Goal: Task Accomplishment & Management: Manage account settings

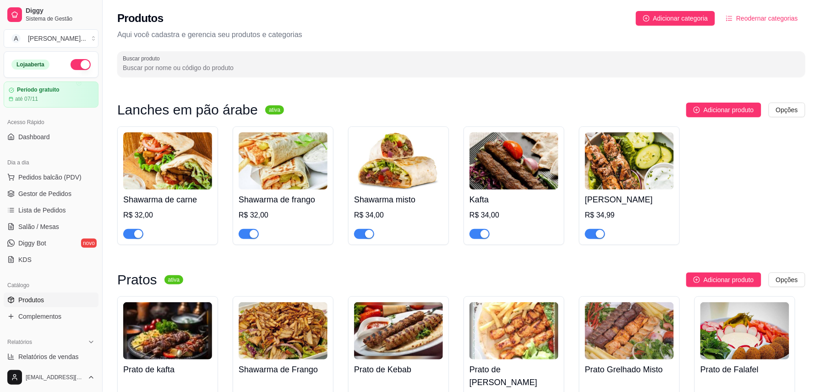
drag, startPoint x: 540, startPoint y: 0, endPoint x: 537, endPoint y: 34, distance: 33.6
click at [537, 34] on p "Aqui você cadastra e gerencia seu produtos e categorias" at bounding box center [461, 34] width 688 height 11
click at [615, 105] on html "Diggy Sistema de Gestão A Aladdin Resta ... Loja aberta Período gratuito até 07…" at bounding box center [410, 196] width 820 height 392
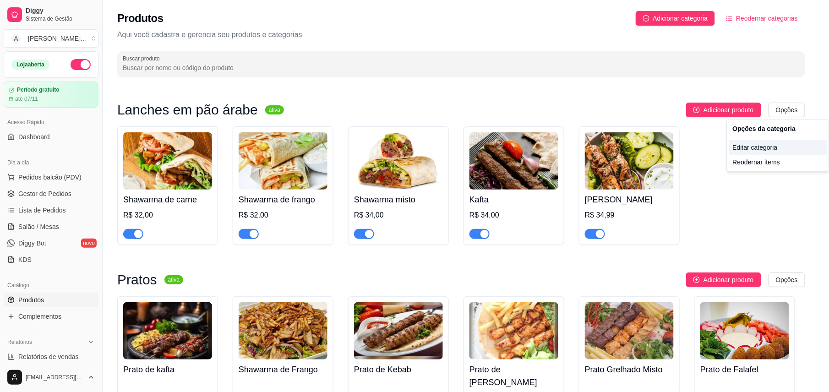
click at [615, 148] on div "Editar categoria" at bounding box center [778, 147] width 98 height 15
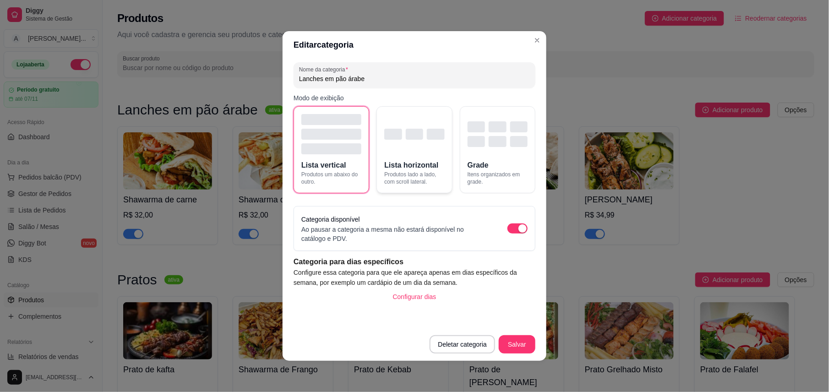
click at [394, 147] on div "button" at bounding box center [414, 134] width 60 height 40
click at [331, 143] on div "button" at bounding box center [331, 148] width 60 height 11
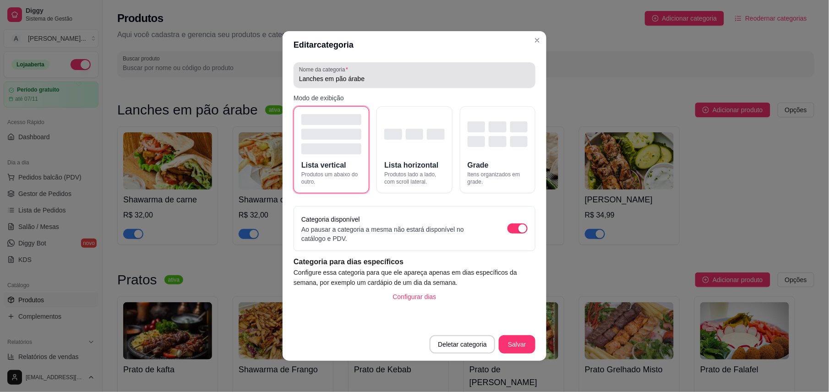
click at [377, 83] on div "Lanches em pão árabe" at bounding box center [414, 75] width 231 height 18
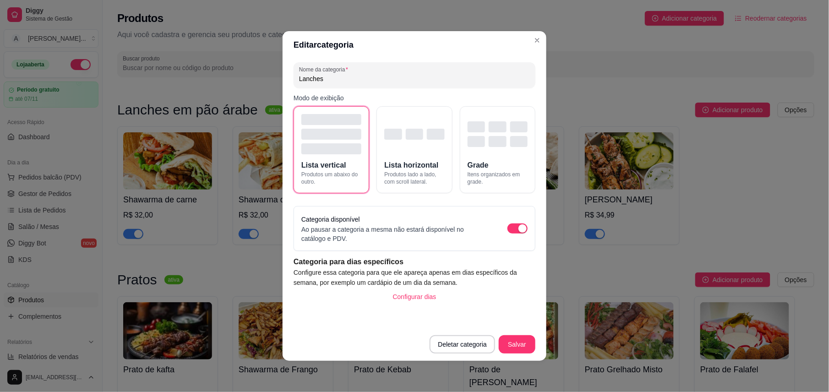
click at [453, 43] on header "Editar categoria" at bounding box center [415, 44] width 264 height 27
click at [361, 81] on input "Lanches" at bounding box center [414, 78] width 231 height 9
type input "Lanches de Carne"
click at [525, 294] on button "Salvar" at bounding box center [517, 345] width 36 height 18
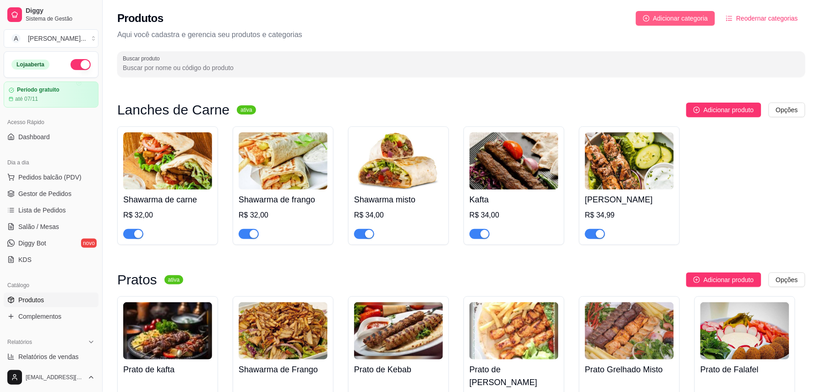
click at [615, 16] on span "Adicionar categoria" at bounding box center [680, 18] width 55 height 10
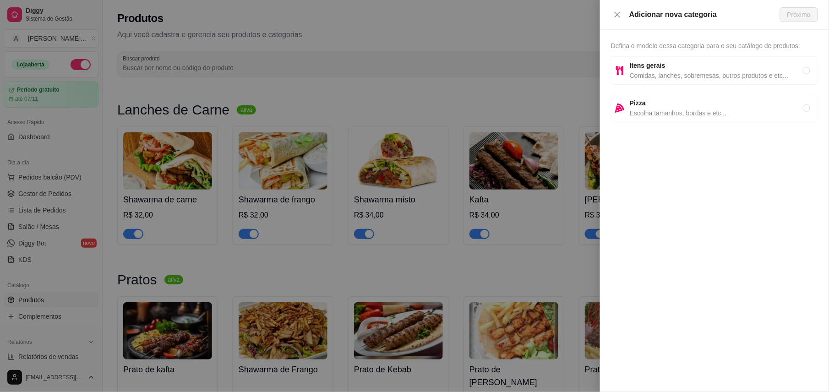
click at [615, 72] on span "Comidas, lanches, sobremesas, outros produtos e etc..." at bounding box center [716, 76] width 173 height 10
radio input "true"
click at [615, 19] on span "Próximo" at bounding box center [798, 15] width 23 height 10
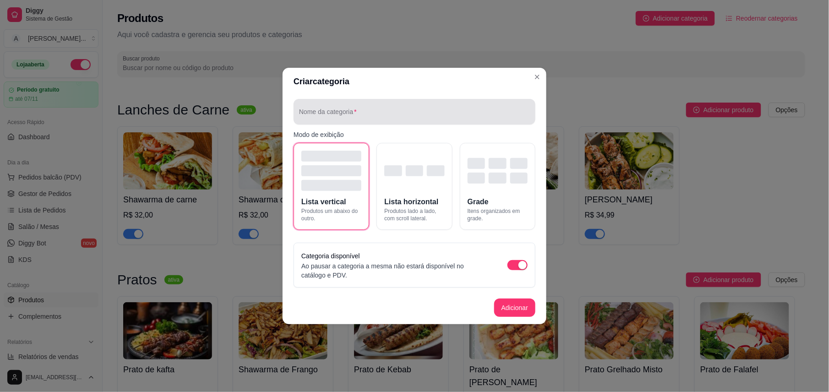
click at [370, 103] on div at bounding box center [414, 112] width 231 height 18
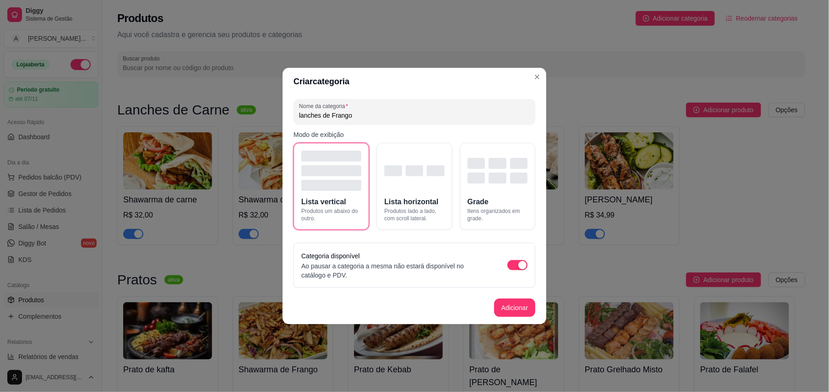
click at [301, 113] on input "lanches de Frango" at bounding box center [414, 115] width 231 height 9
type input "Lanches de Frango"
click at [410, 180] on div "button" at bounding box center [414, 171] width 60 height 40
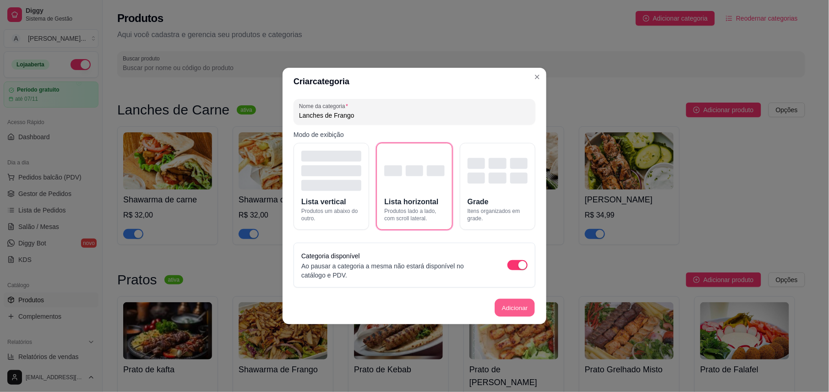
click at [512, 294] on button "Adicionar" at bounding box center [515, 308] width 40 height 18
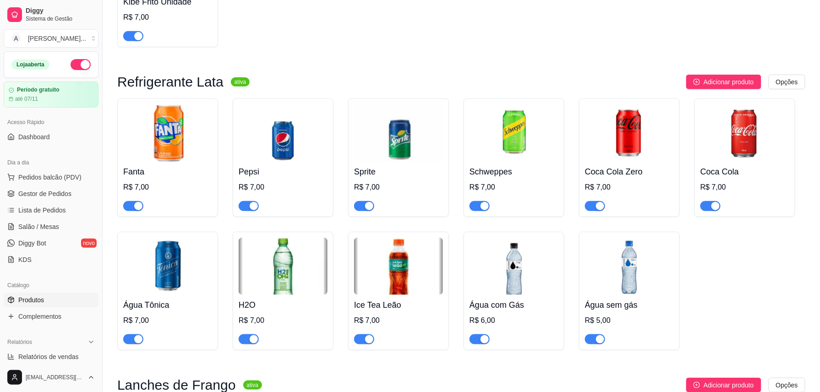
scroll to position [1468, 0]
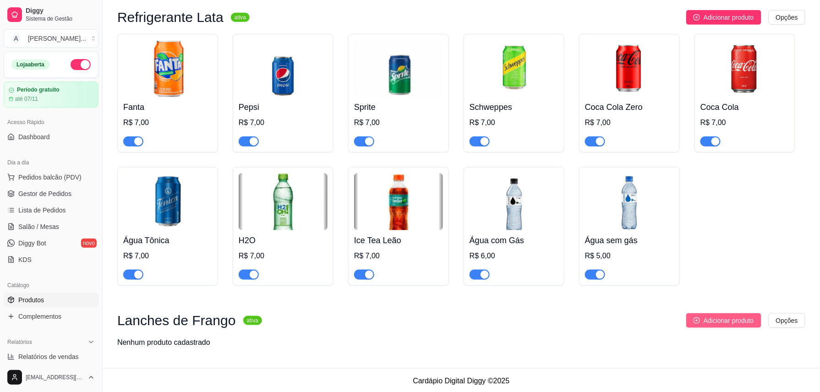
click at [615, 294] on icon "plus-circle" at bounding box center [697, 320] width 6 height 6
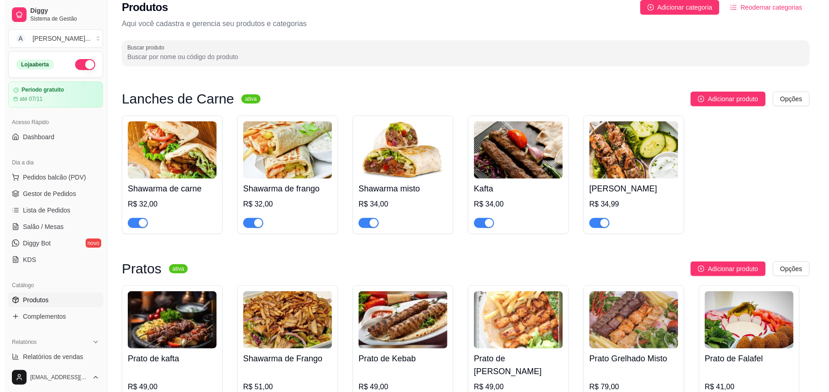
scroll to position [0, 0]
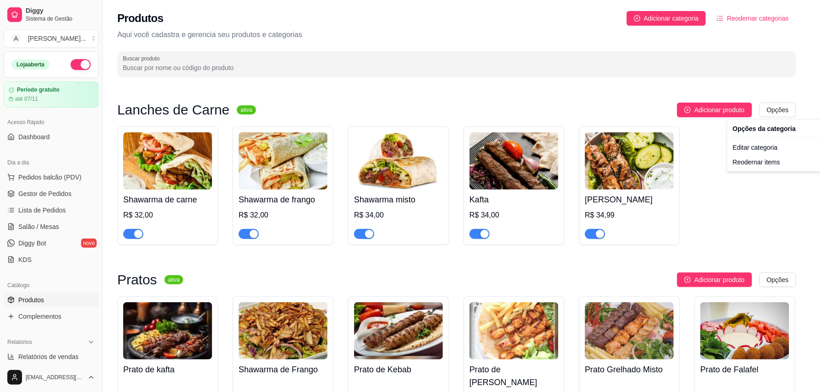
click at [615, 110] on html "Diggy Sistema de Gestão A Aladdin Resta ... Loja aberta Período gratuito até 07…" at bounding box center [410, 196] width 820 height 392
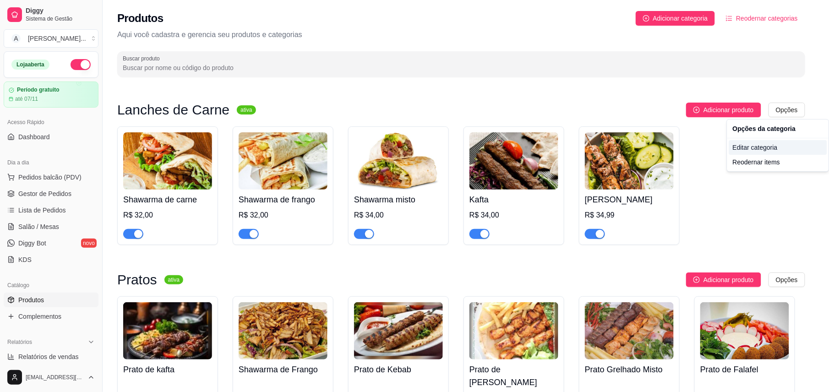
click at [615, 147] on div "Editar categoria" at bounding box center [778, 147] width 98 height 15
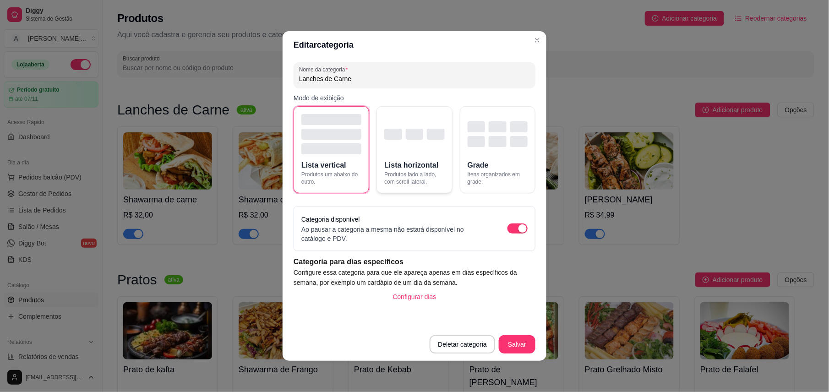
click at [433, 149] on div "button" at bounding box center [414, 134] width 60 height 40
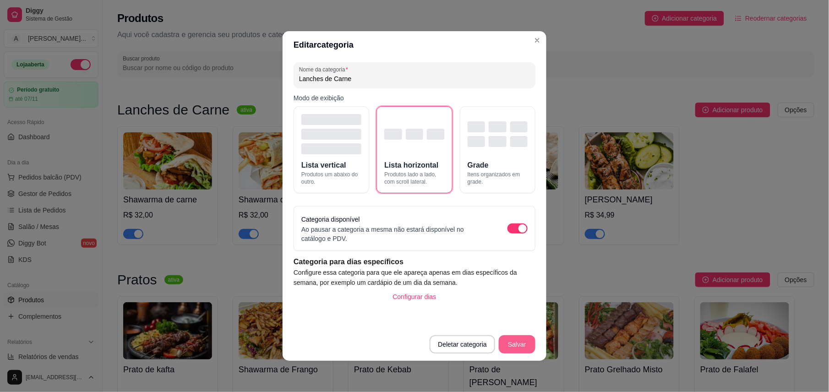
click at [518, 294] on button "Salvar" at bounding box center [517, 344] width 37 height 18
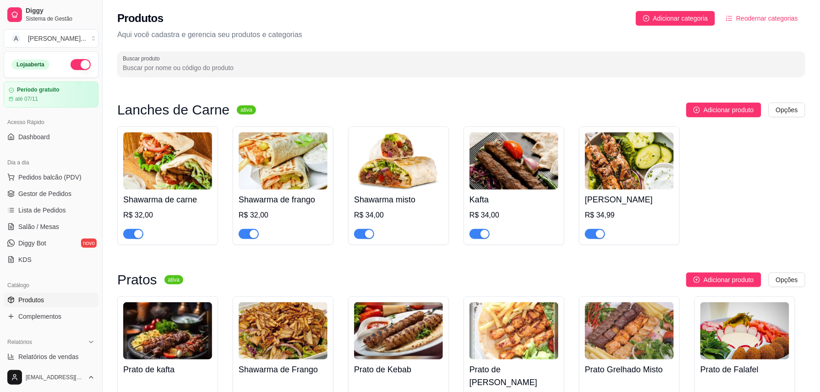
click at [299, 158] on img at bounding box center [283, 160] width 89 height 57
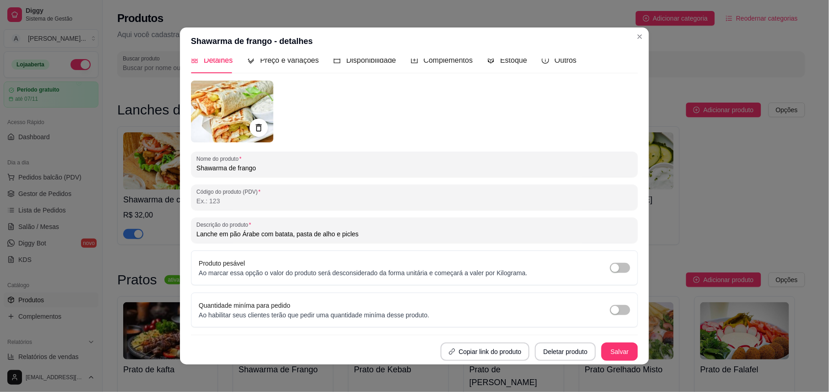
scroll to position [2, 0]
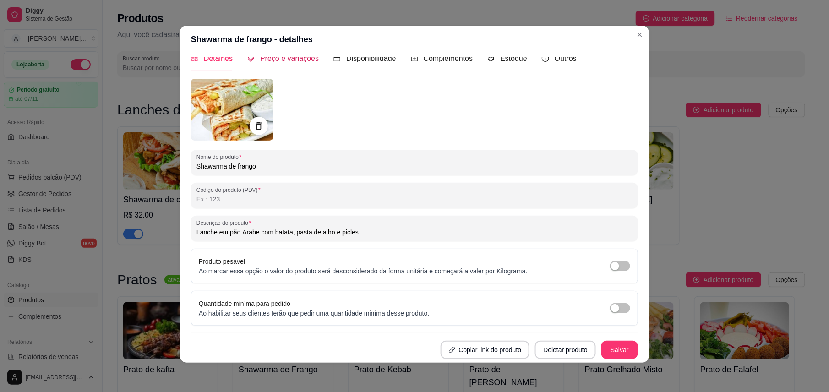
click at [301, 59] on span "Preço e variações" at bounding box center [289, 59] width 59 height 8
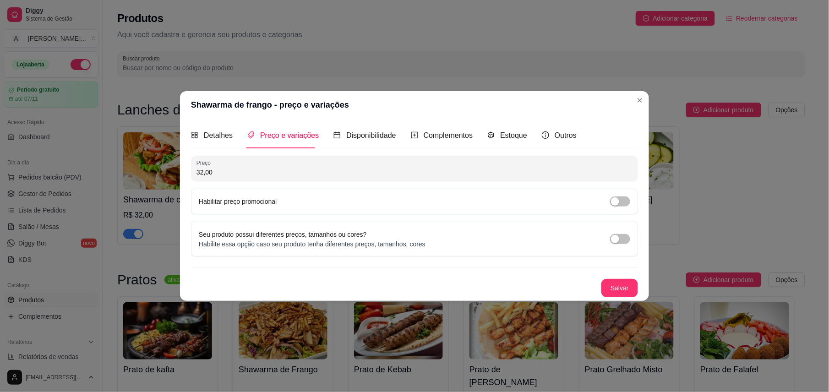
scroll to position [0, 0]
click at [346, 138] on span "Disponibilidade" at bounding box center [371, 135] width 50 height 8
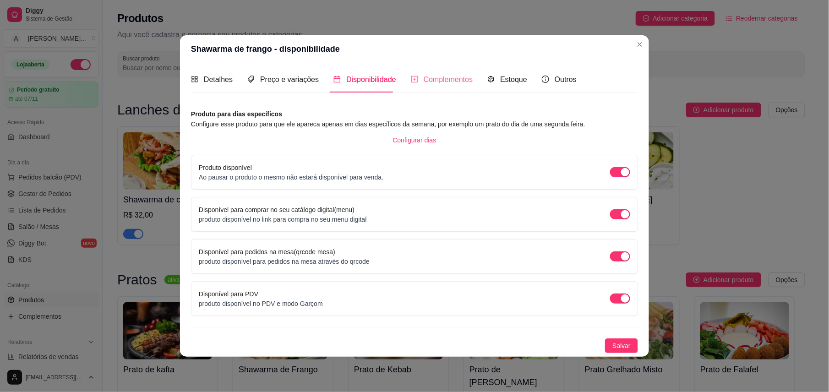
click at [435, 85] on div "Complementos" at bounding box center [442, 79] width 62 height 26
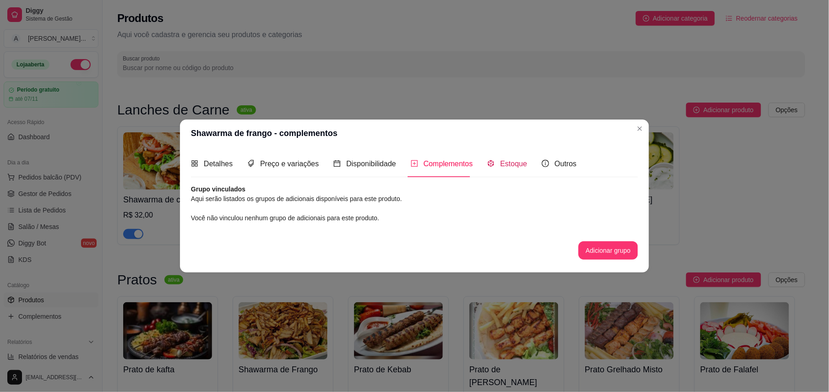
click at [506, 162] on span "Estoque" at bounding box center [513, 164] width 27 height 8
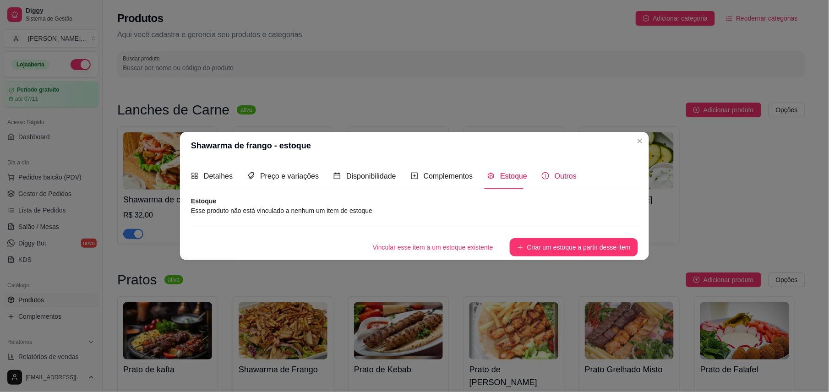
drag, startPoint x: 506, startPoint y: 162, endPoint x: 551, endPoint y: 178, distance: 47.7
click at [555, 178] on span "Outros" at bounding box center [566, 176] width 22 height 8
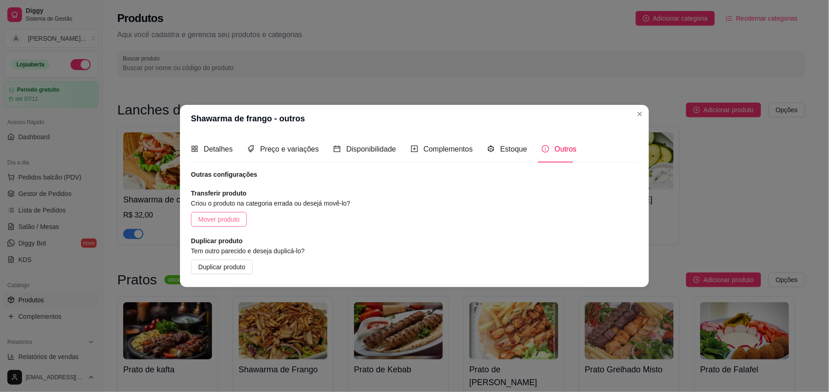
click at [224, 219] on span "Mover produto" at bounding box center [218, 219] width 41 height 10
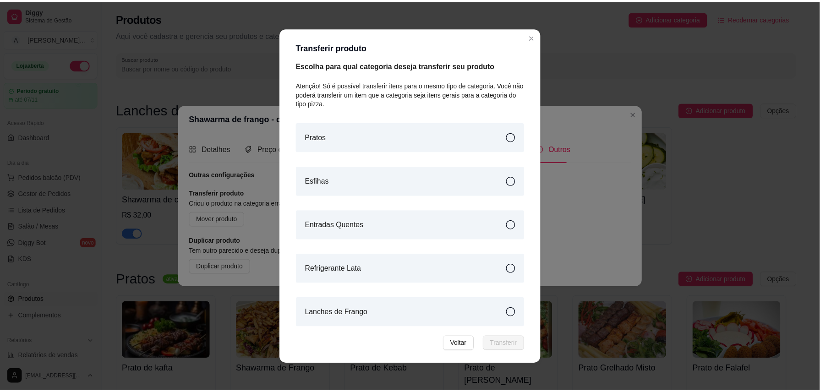
scroll to position [5, 0]
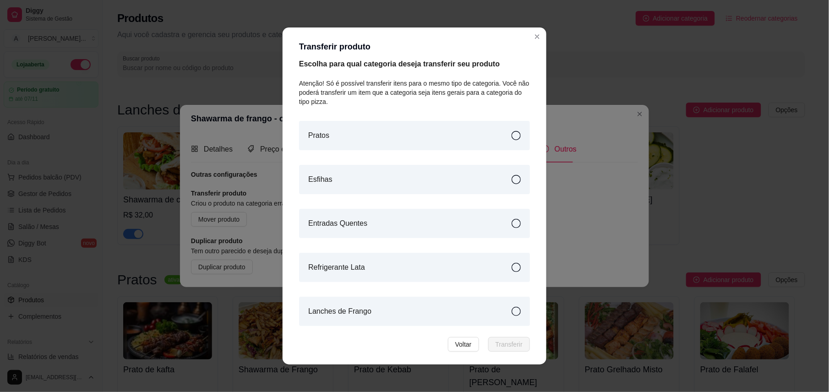
click at [396, 294] on div "Lanches de Frango" at bounding box center [414, 311] width 231 height 29
click at [507, 294] on span "Transferir" at bounding box center [509, 344] width 27 height 10
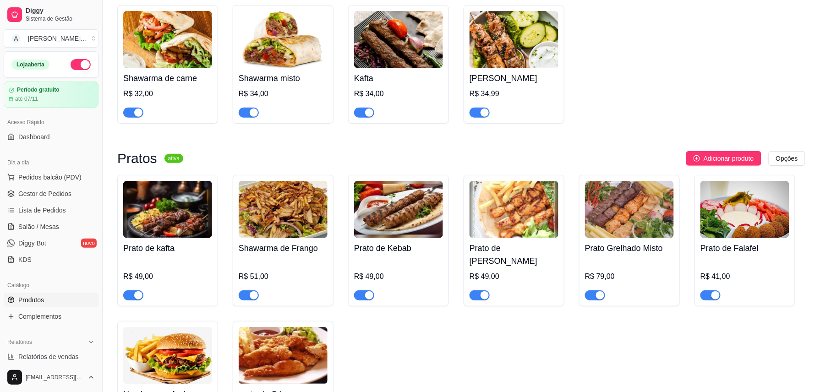
scroll to position [122, 0]
drag, startPoint x: 286, startPoint y: 52, endPoint x: 284, endPoint y: 47, distance: 5.7
click at [284, 47] on img at bounding box center [283, 39] width 89 height 57
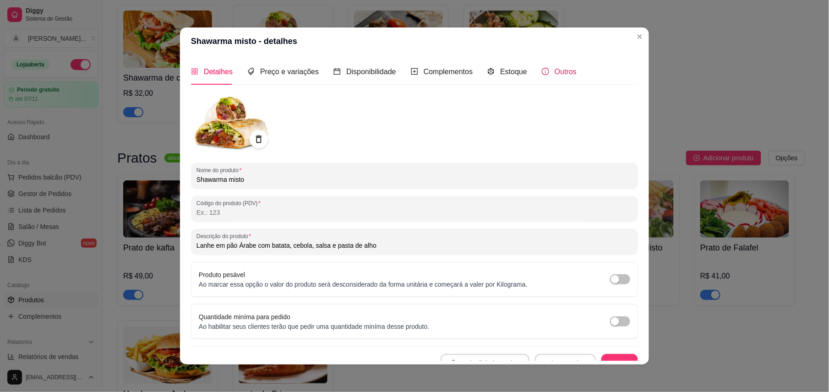
click at [542, 72] on div "Outros" at bounding box center [559, 71] width 35 height 11
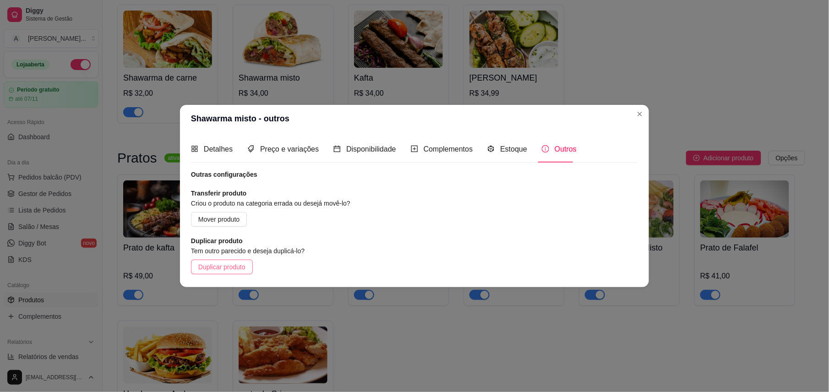
click at [236, 268] on span "Duplicar produto" at bounding box center [221, 267] width 47 height 10
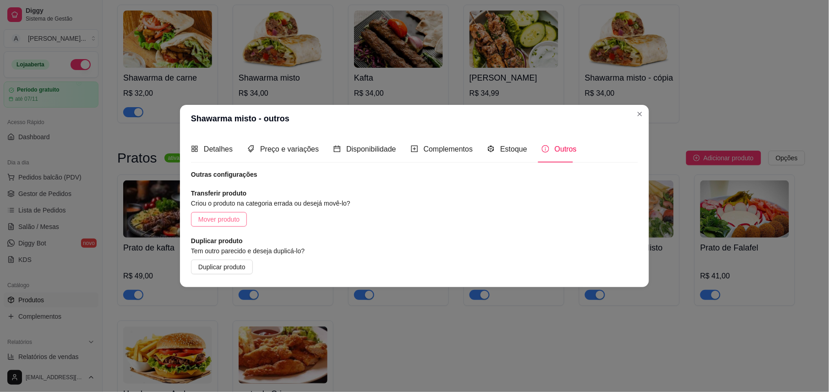
click at [229, 217] on span "Mover produto" at bounding box center [218, 219] width 41 height 10
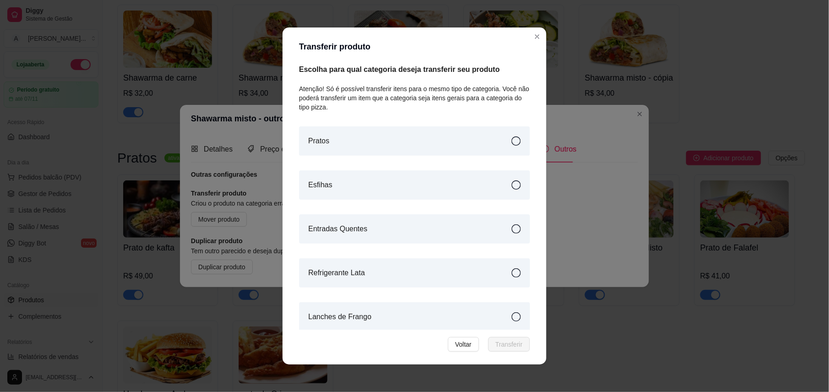
click at [397, 294] on div "Lanches de Frango" at bounding box center [414, 316] width 231 height 29
click at [500, 294] on span "Transferir" at bounding box center [509, 344] width 27 height 10
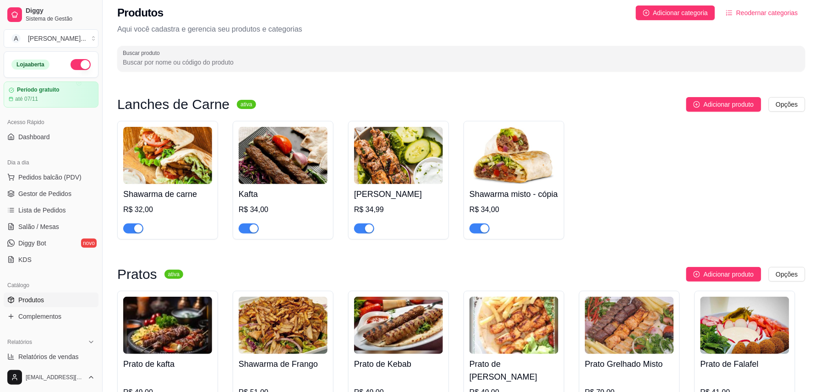
scroll to position [0, 0]
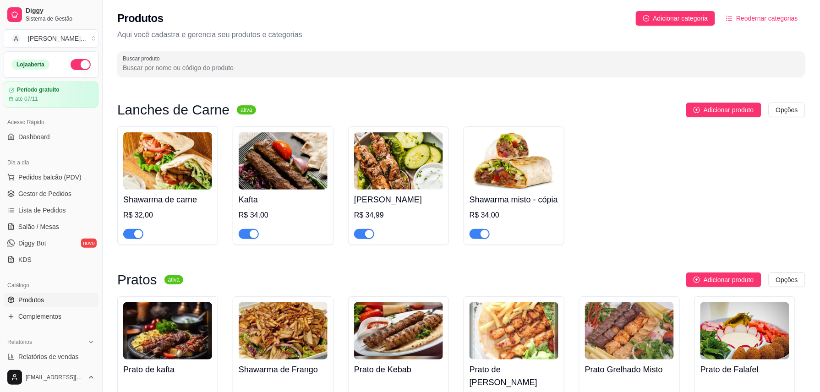
click at [508, 180] on img at bounding box center [514, 160] width 89 height 57
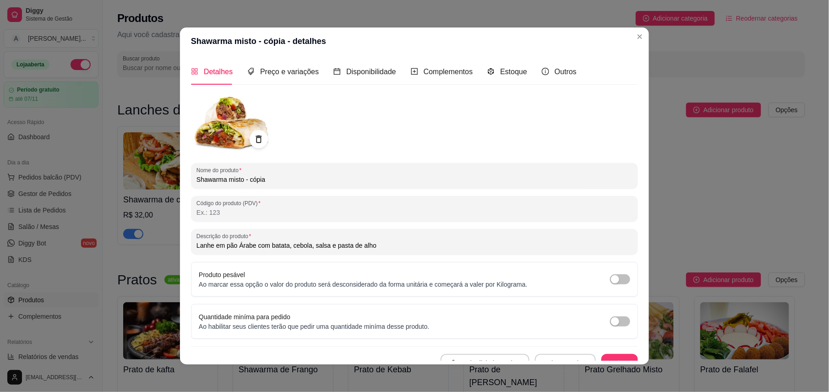
click at [323, 189] on div "Nome do produto Shawarma misto - cópia Código do produto (PDV) Descrição do pro…" at bounding box center [414, 232] width 447 height 280
click at [317, 182] on input "Shawarma misto - cópia" at bounding box center [415, 179] width 436 height 9
type input "Shawarma misto"
click at [601, 294] on button "Salvar" at bounding box center [619, 363] width 37 height 18
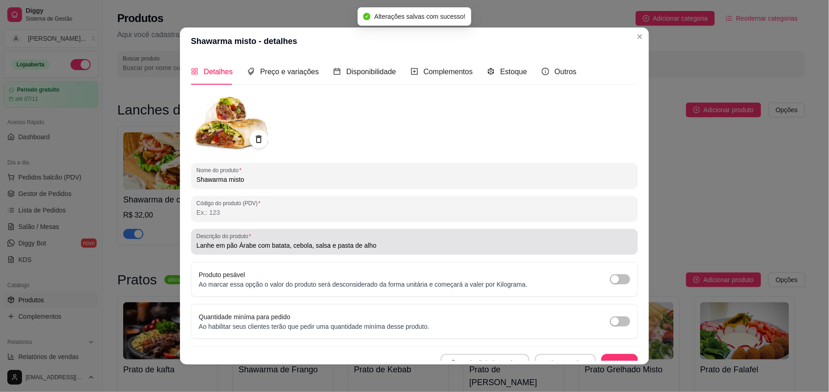
click at [201, 246] on input "Lanhe em pão Árabe com batata, cebola, salsa e pasta de alho" at bounding box center [415, 245] width 436 height 9
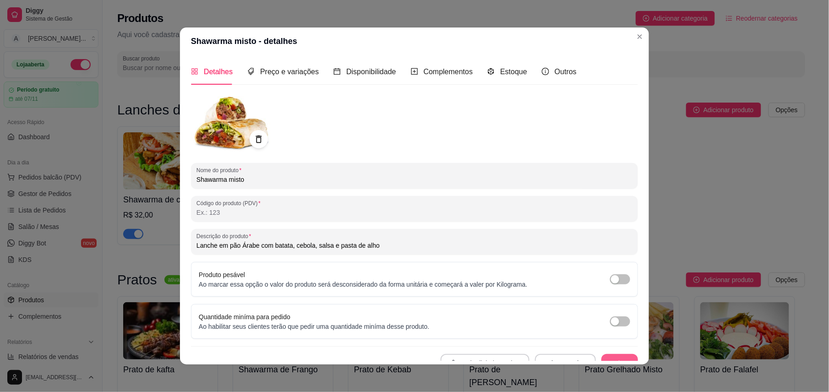
type input "Lanche em pão Árabe com batata, cebola, salsa e pasta de alho"
click at [610, 294] on button "Salvar" at bounding box center [619, 363] width 37 height 18
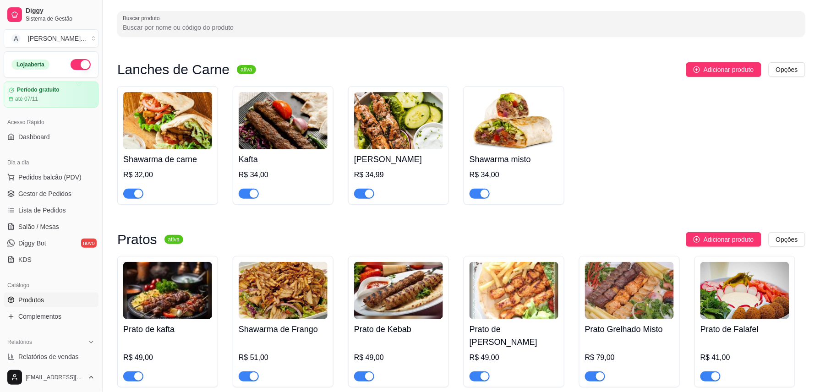
scroll to position [122, 0]
